Goal: Task Accomplishment & Management: Manage account settings

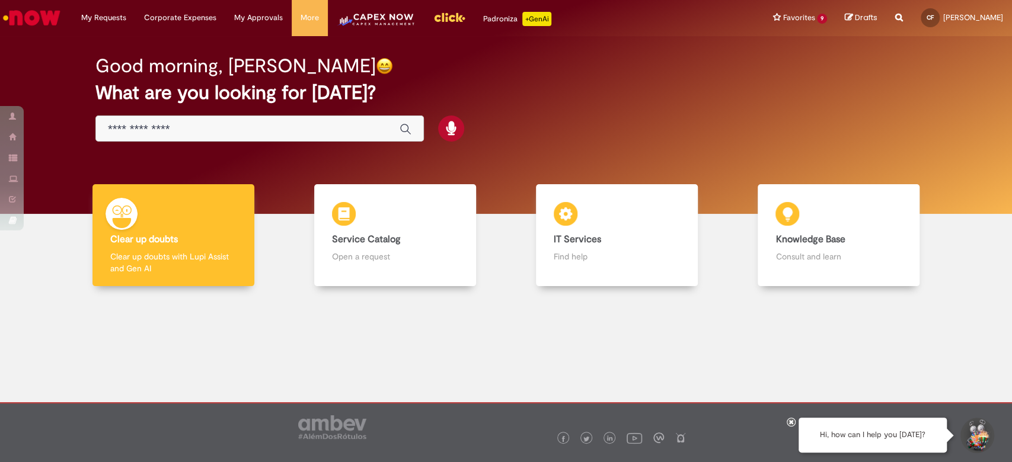
click at [53, 16] on img "Go to homepage" at bounding box center [31, 18] width 61 height 24
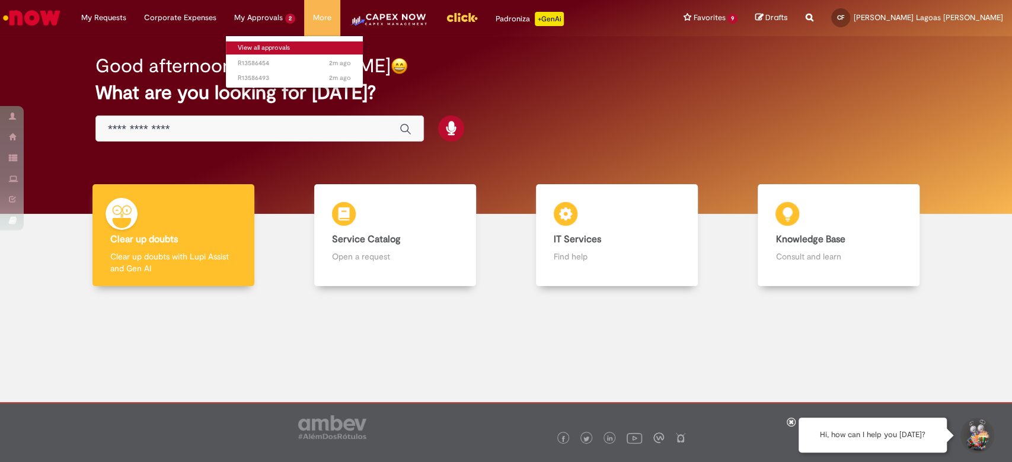
click at [275, 50] on link "View all approvals" at bounding box center [294, 47] width 137 height 13
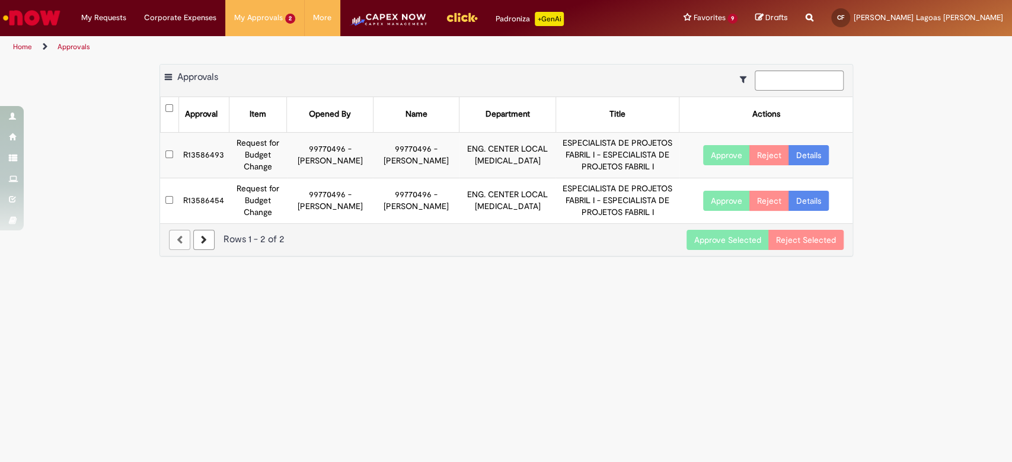
click at [735, 241] on button "Approve Selected" at bounding box center [727, 240] width 82 height 20
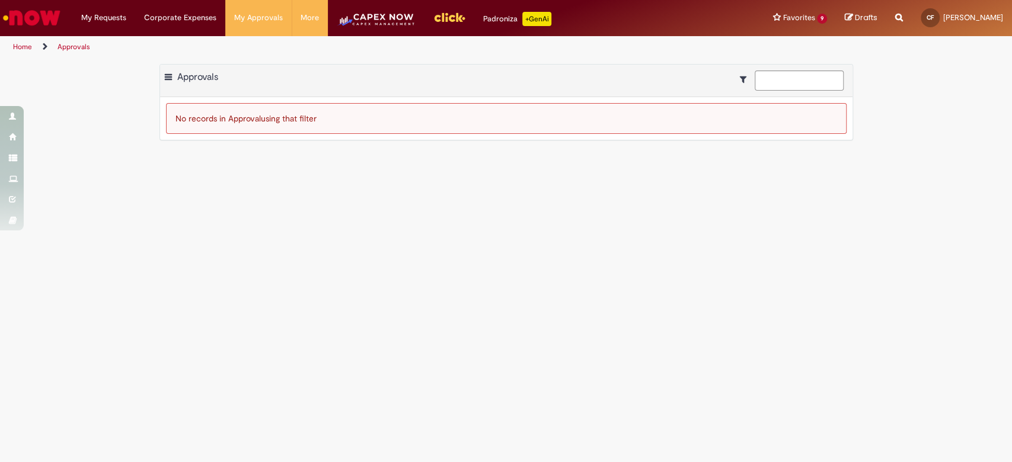
click at [735, 241] on main "Approvals Export as PDF Export as Excel Export as CSV Approvals No records in A…" at bounding box center [506, 260] width 1012 height 404
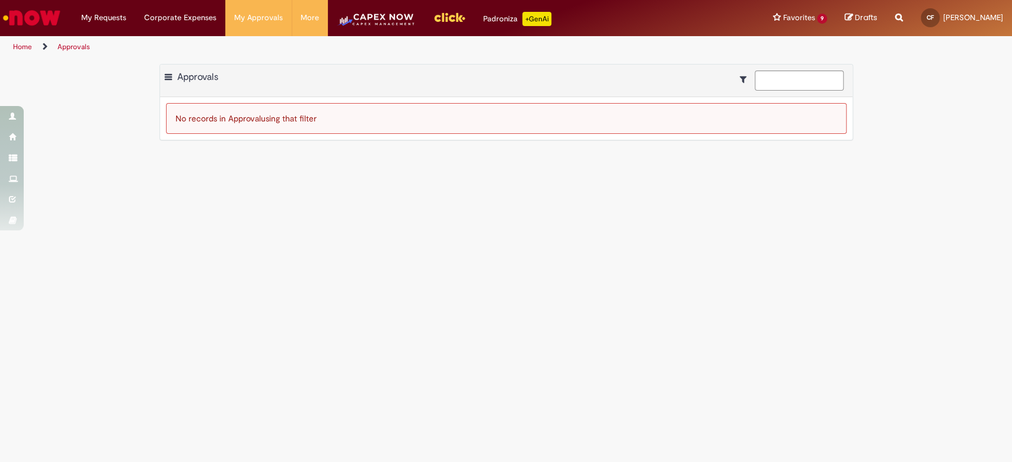
click at [734, 241] on main "Approvals Export as PDF Export as Excel Export as CSV Approvals No records in A…" at bounding box center [506, 260] width 1012 height 404
